Goal: Task Accomplishment & Management: Complete application form

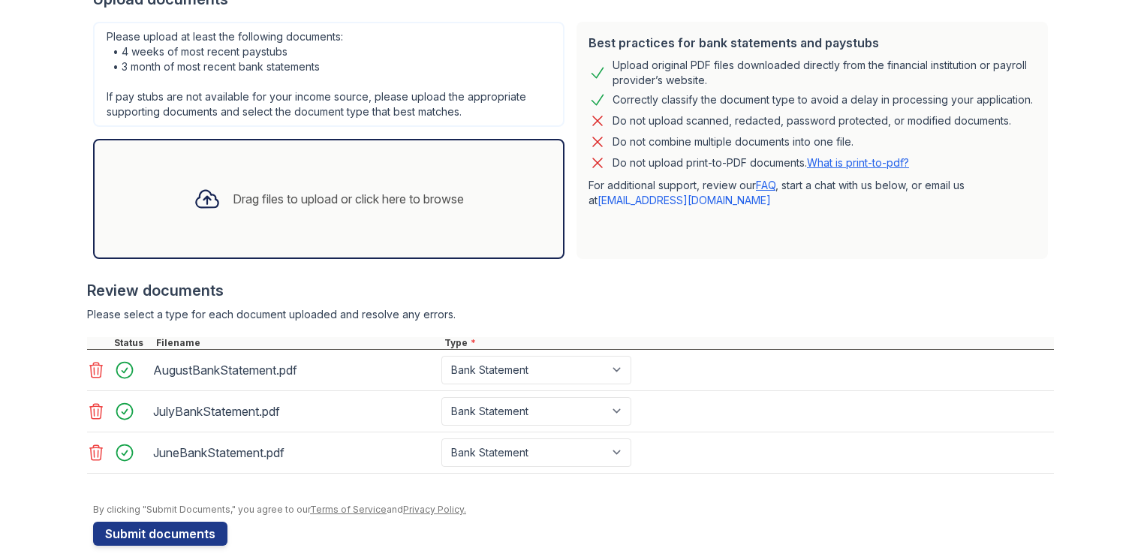
scroll to position [378, 0]
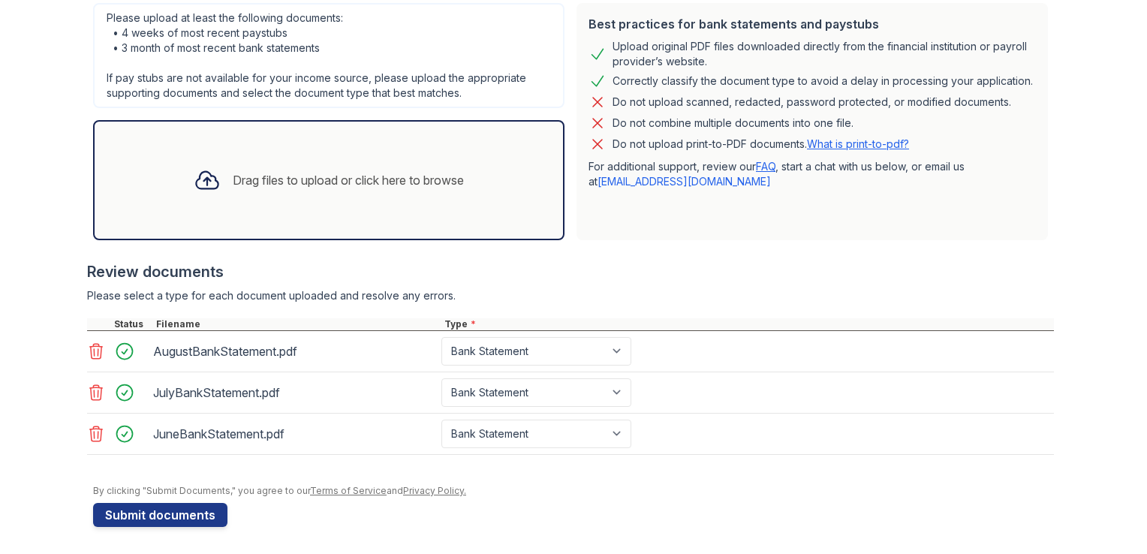
click at [233, 203] on div "Drag files to upload or click here to browse" at bounding box center [329, 180] width 294 height 51
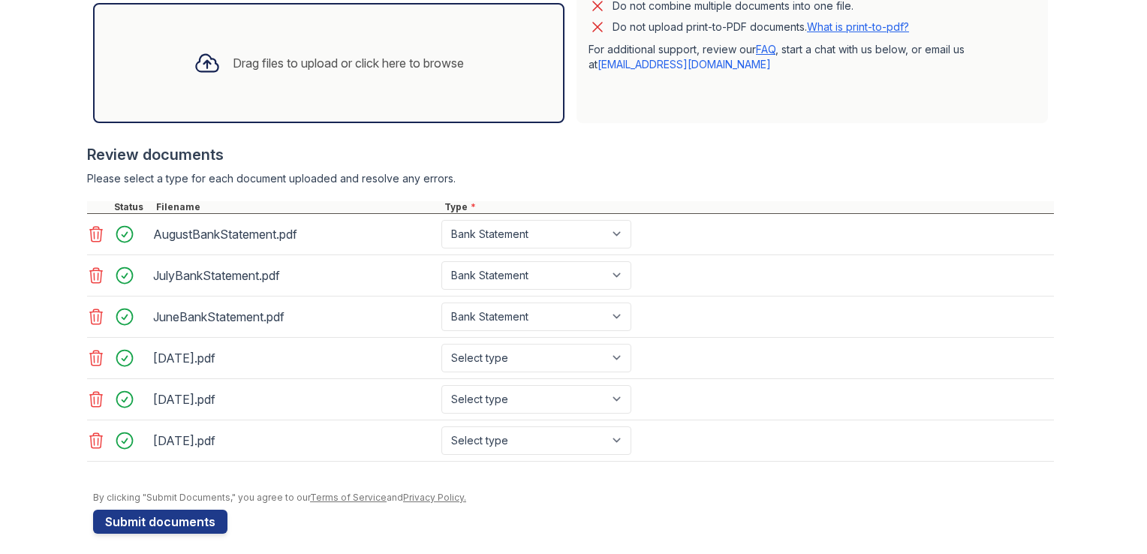
scroll to position [496, 0]
click at [531, 365] on select "Select type Paystub Bank Statement Offer Letter Tax Documents Benefit Award Let…" at bounding box center [536, 357] width 190 height 29
select select "paystub"
click at [441, 343] on select "Select type Paystub Bank Statement Offer Letter Tax Documents Benefit Award Let…" at bounding box center [536, 357] width 190 height 29
click at [485, 384] on select "Select type Paystub Bank Statement Offer Letter Tax Documents Benefit Award Let…" at bounding box center [536, 398] width 190 height 29
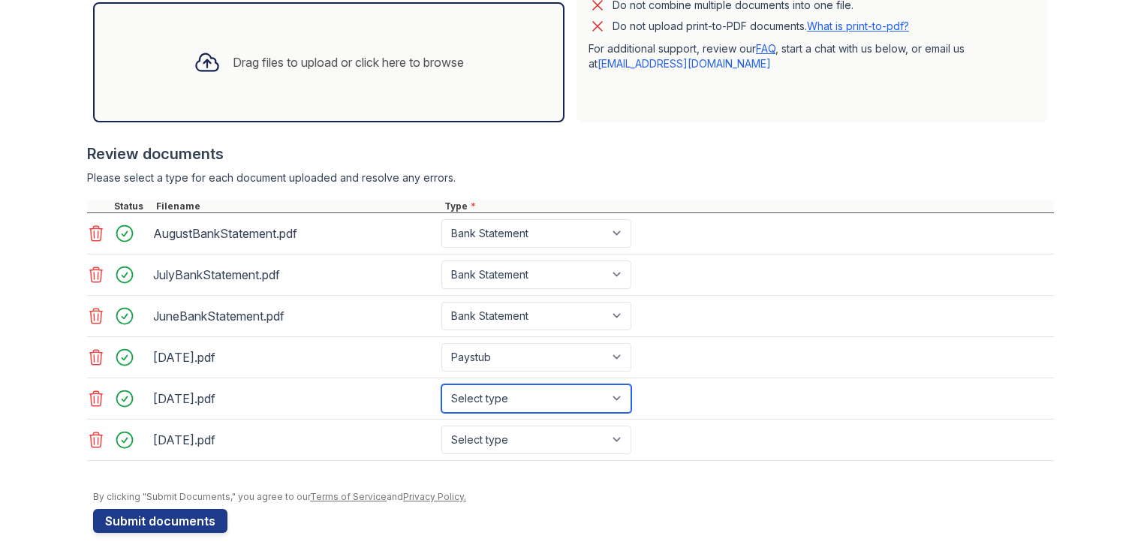
select select "paystub"
click at [441, 384] on select "Select type Paystub Bank Statement Offer Letter Tax Documents Benefit Award Let…" at bounding box center [536, 398] width 190 height 29
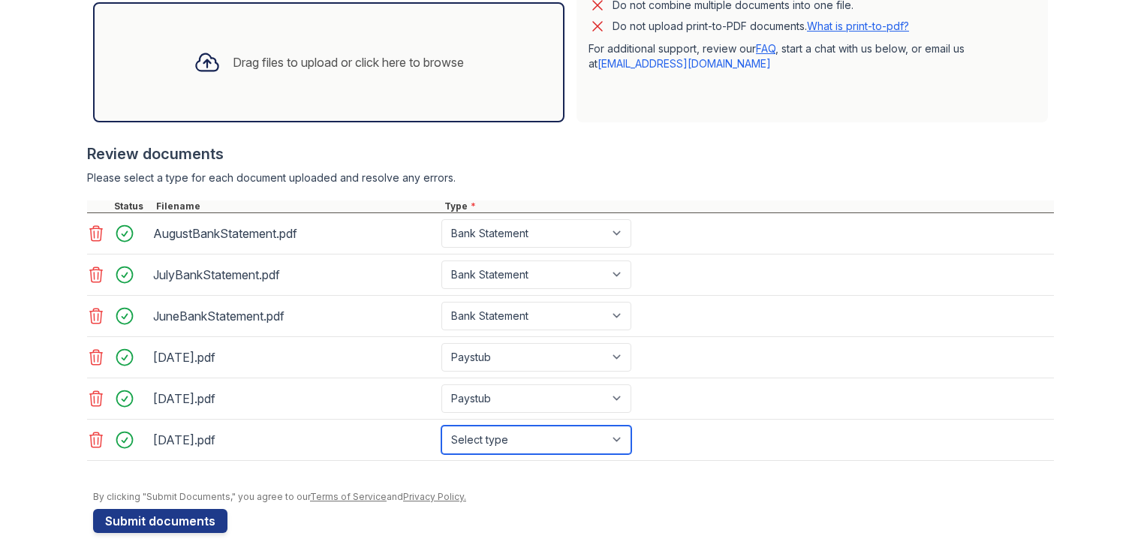
click at [505, 428] on select "Select type Paystub Bank Statement Offer Letter Tax Documents Benefit Award Let…" at bounding box center [536, 439] width 190 height 29
select select "paystub"
click at [441, 425] on select "Select type Paystub Bank Statement Offer Letter Tax Documents Benefit Award Let…" at bounding box center [536, 439] width 190 height 29
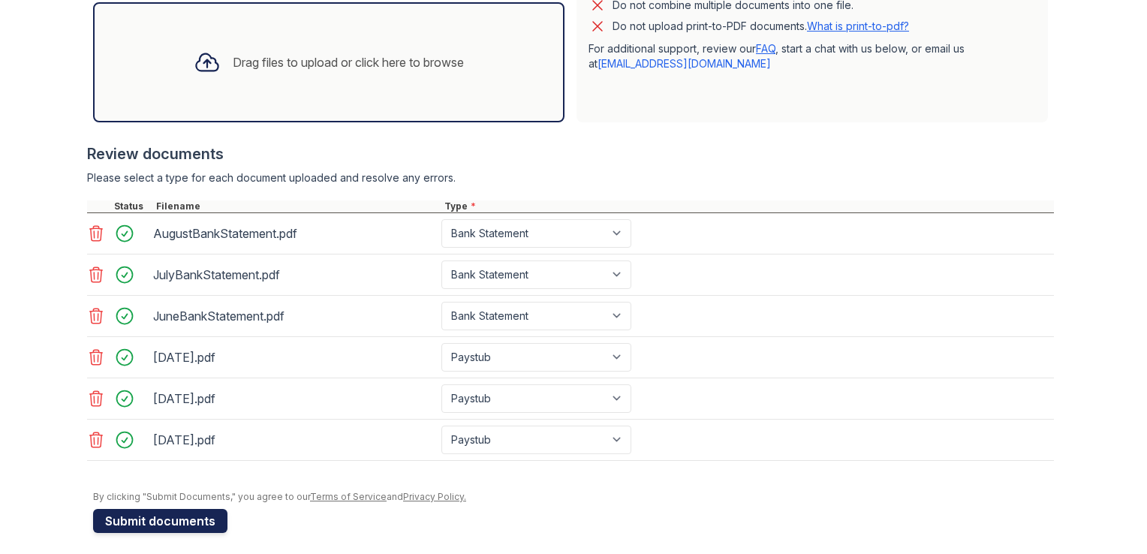
click at [134, 516] on button "Submit documents" at bounding box center [160, 521] width 134 height 24
